Goal: Information Seeking & Learning: Learn about a topic

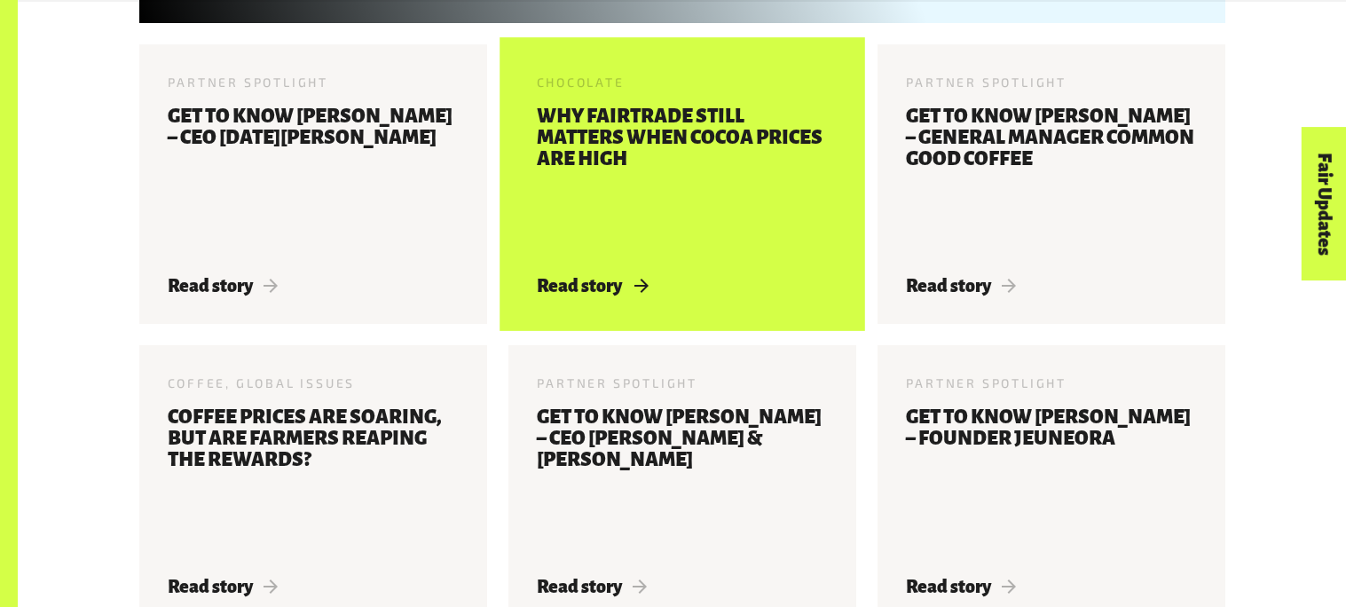
scroll to position [1159, 0]
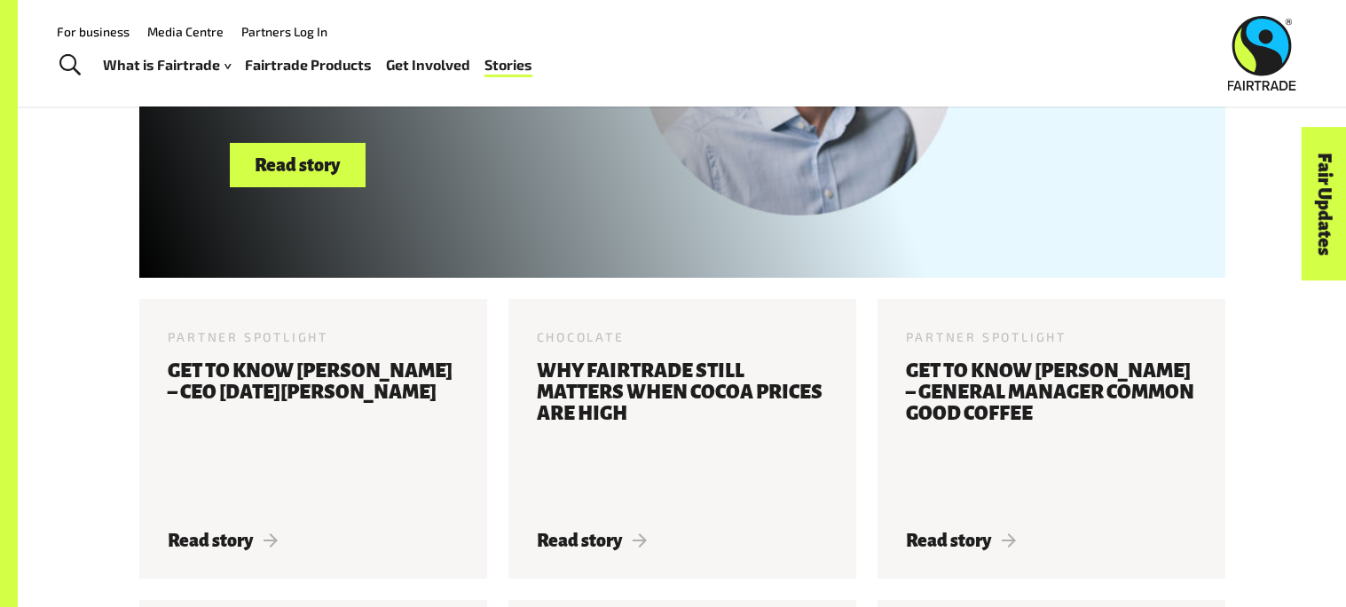
scroll to position [905, 0]
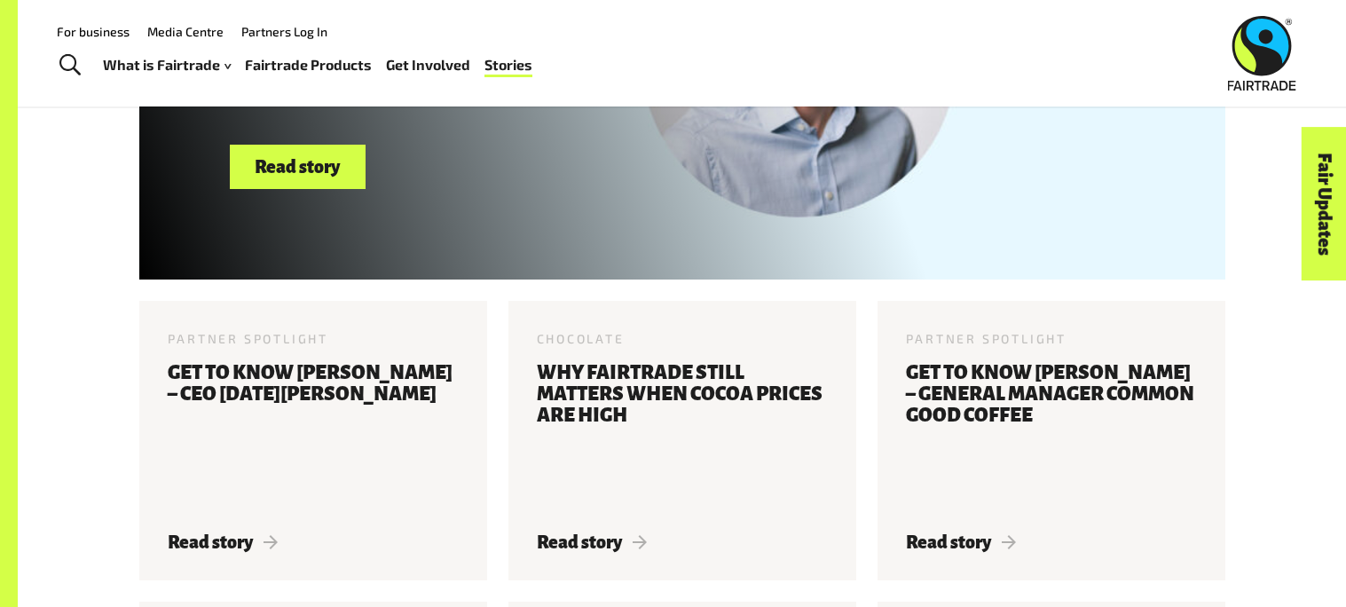
click at [859, 349] on article "Chocolate [DATE] Why Fairtrade still matters when cocoa prices are high Read st…" at bounding box center [682, 440] width 369 height 279
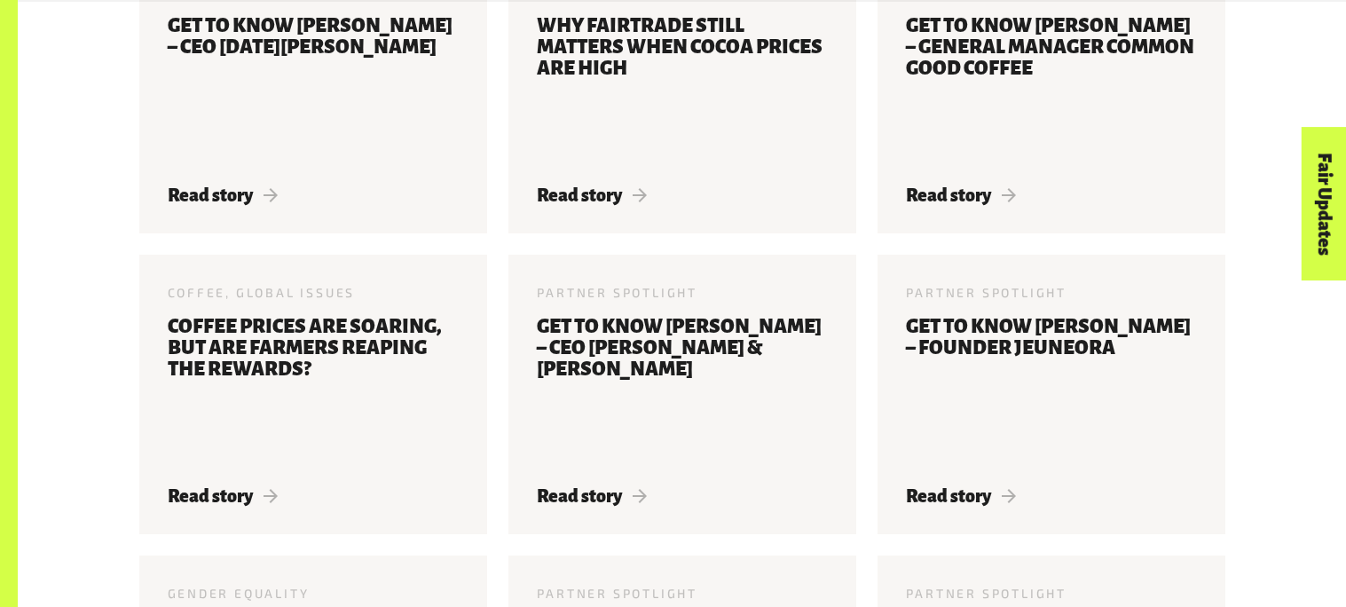
scroll to position [1257, 0]
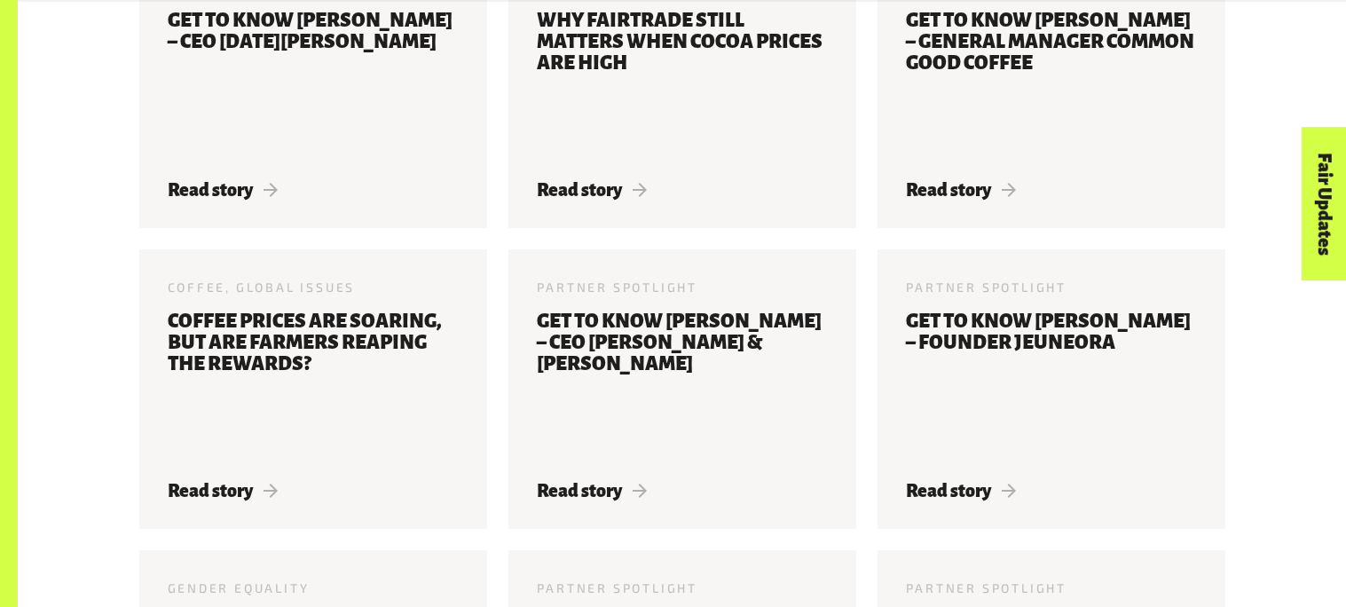
click at [491, 232] on div "Partner Spotlight [DATE] Get to know [PERSON_NAME] – CEO [DATE][PERSON_NAME] Re…" at bounding box center [682, 550] width 1107 height 1203
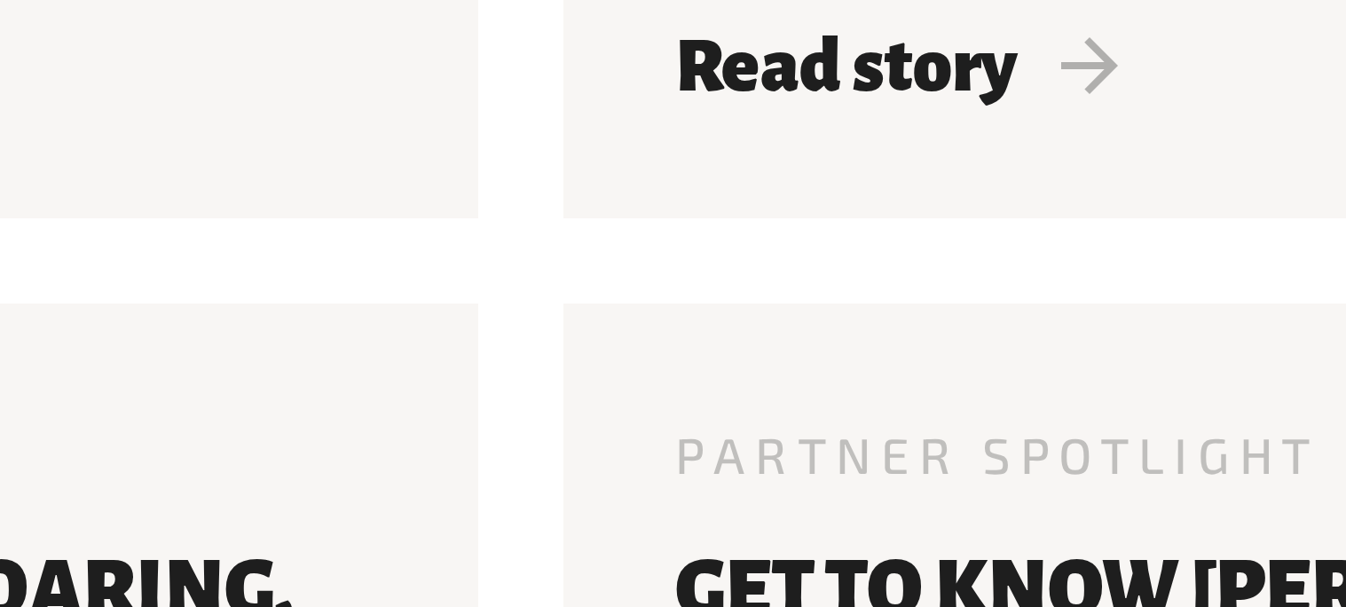
click at [495, 237] on div "Partner Spotlight [DATE] Get to know [PERSON_NAME] – CEO [DATE][PERSON_NAME] Re…" at bounding box center [682, 550] width 1107 height 1203
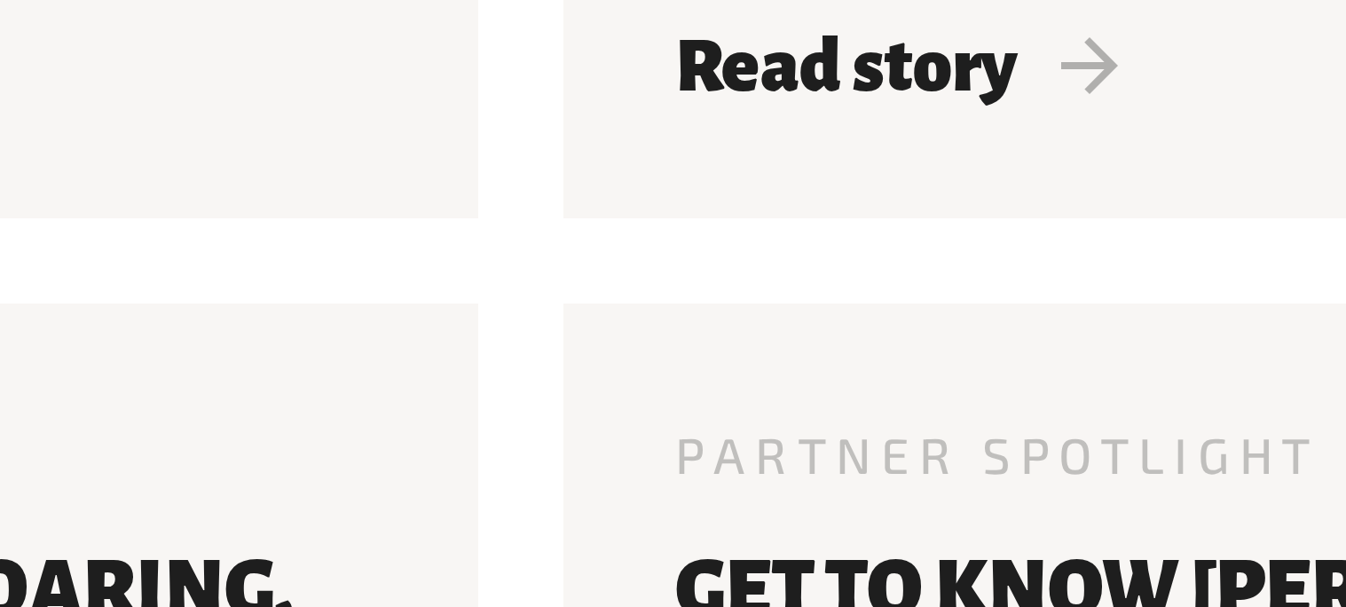
click at [495, 237] on div "Partner Spotlight [DATE] Get to know [PERSON_NAME] – CEO [DATE][PERSON_NAME] Re…" at bounding box center [682, 550] width 1107 height 1203
click at [495, 236] on div "Partner Spotlight [DATE] Get to know [PERSON_NAME] – CEO [DATE][PERSON_NAME] Re…" at bounding box center [682, 550] width 1107 height 1203
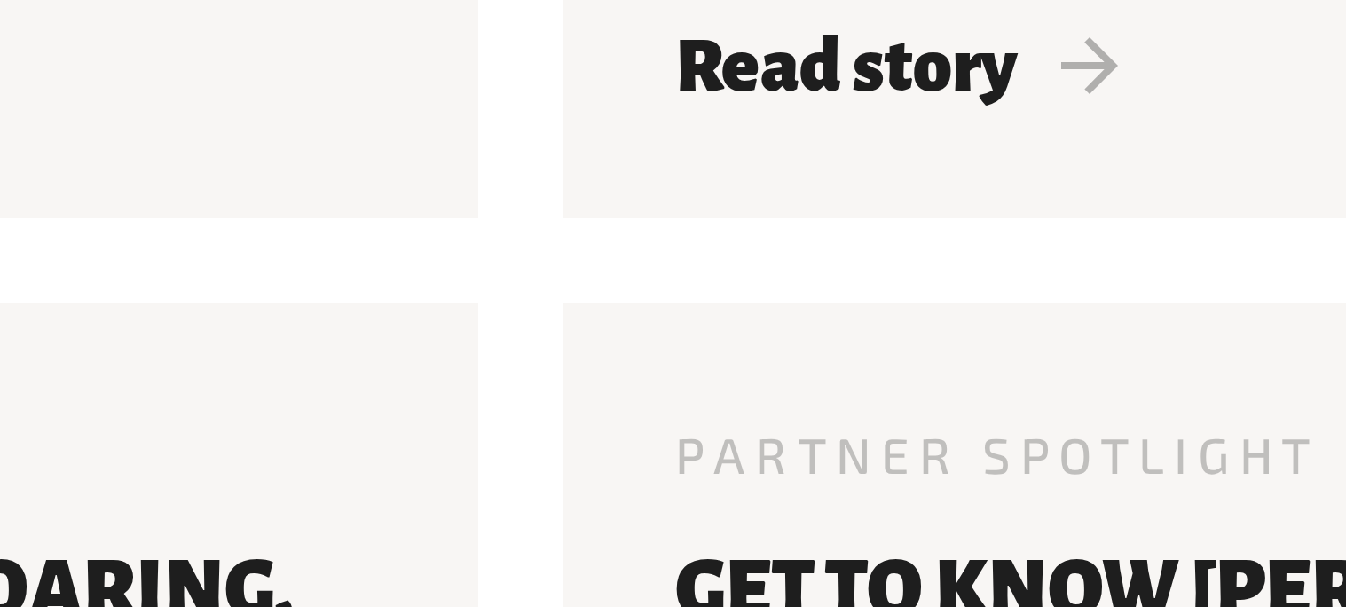
click at [495, 236] on div "Partner Spotlight [DATE] Get to know [PERSON_NAME] – CEO [DATE][PERSON_NAME] Re…" at bounding box center [682, 550] width 1107 height 1203
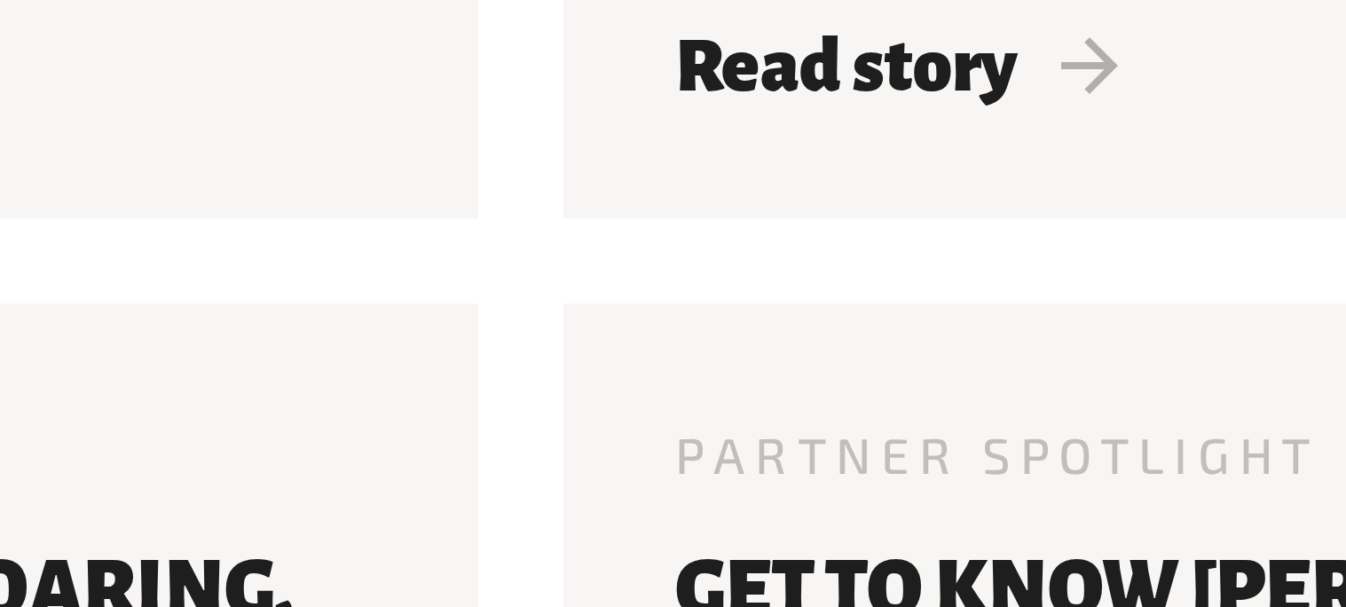
click at [495, 236] on div "Partner Spotlight [DATE] Get to know [PERSON_NAME] – CEO [DATE][PERSON_NAME] Re…" at bounding box center [682, 550] width 1107 height 1203
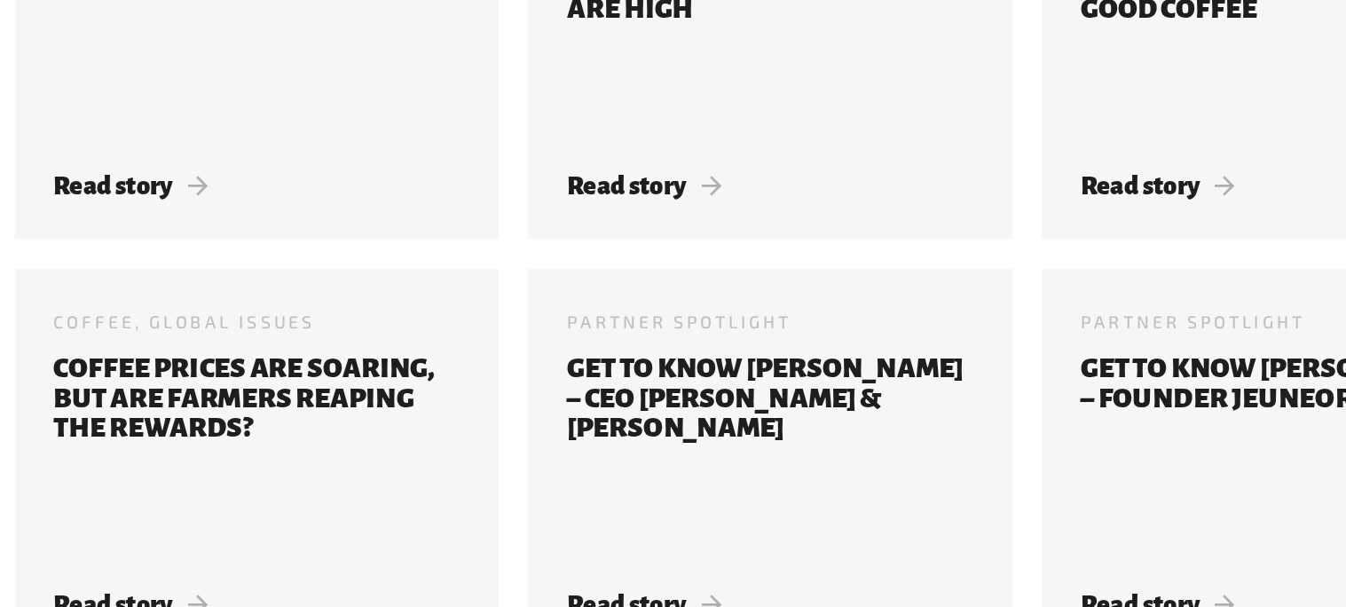
click at [496, 236] on div "Partner Spotlight [DATE] Get to know [PERSON_NAME] – CEO [DATE][PERSON_NAME] Re…" at bounding box center [682, 550] width 1107 height 1203
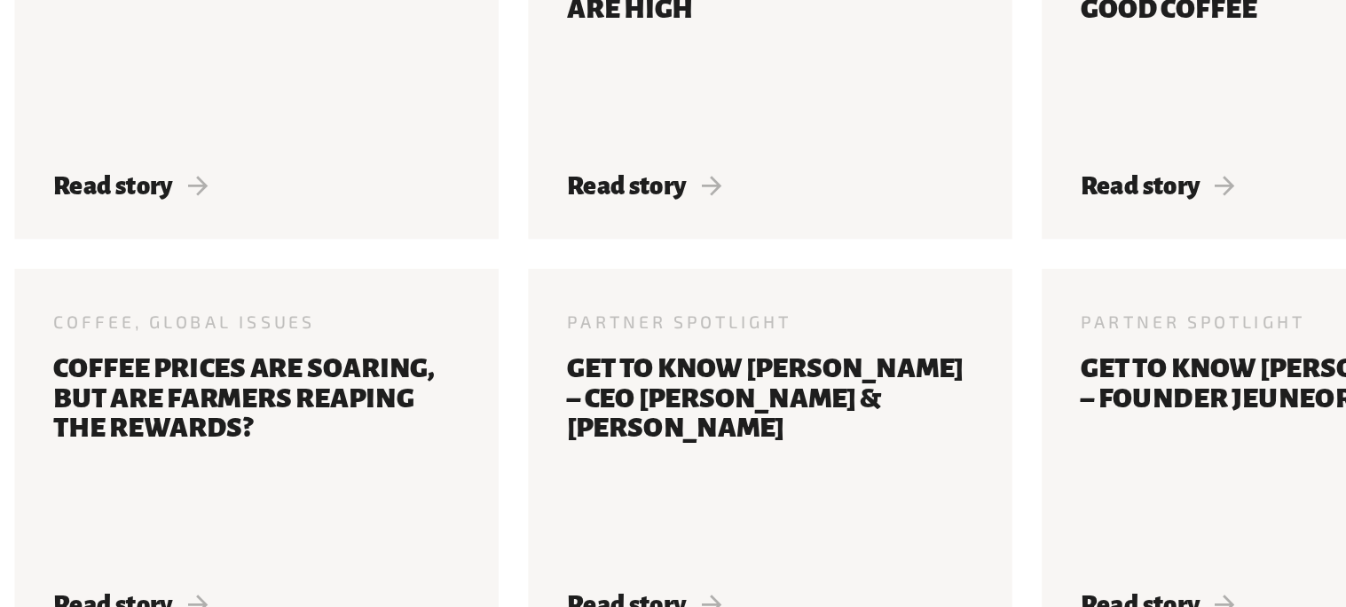
click at [496, 236] on div "Partner Spotlight [DATE] Get to know [PERSON_NAME] – CEO [DATE][PERSON_NAME] Re…" at bounding box center [682, 550] width 1107 height 1203
